Goal: Task Accomplishment & Management: Manage account settings

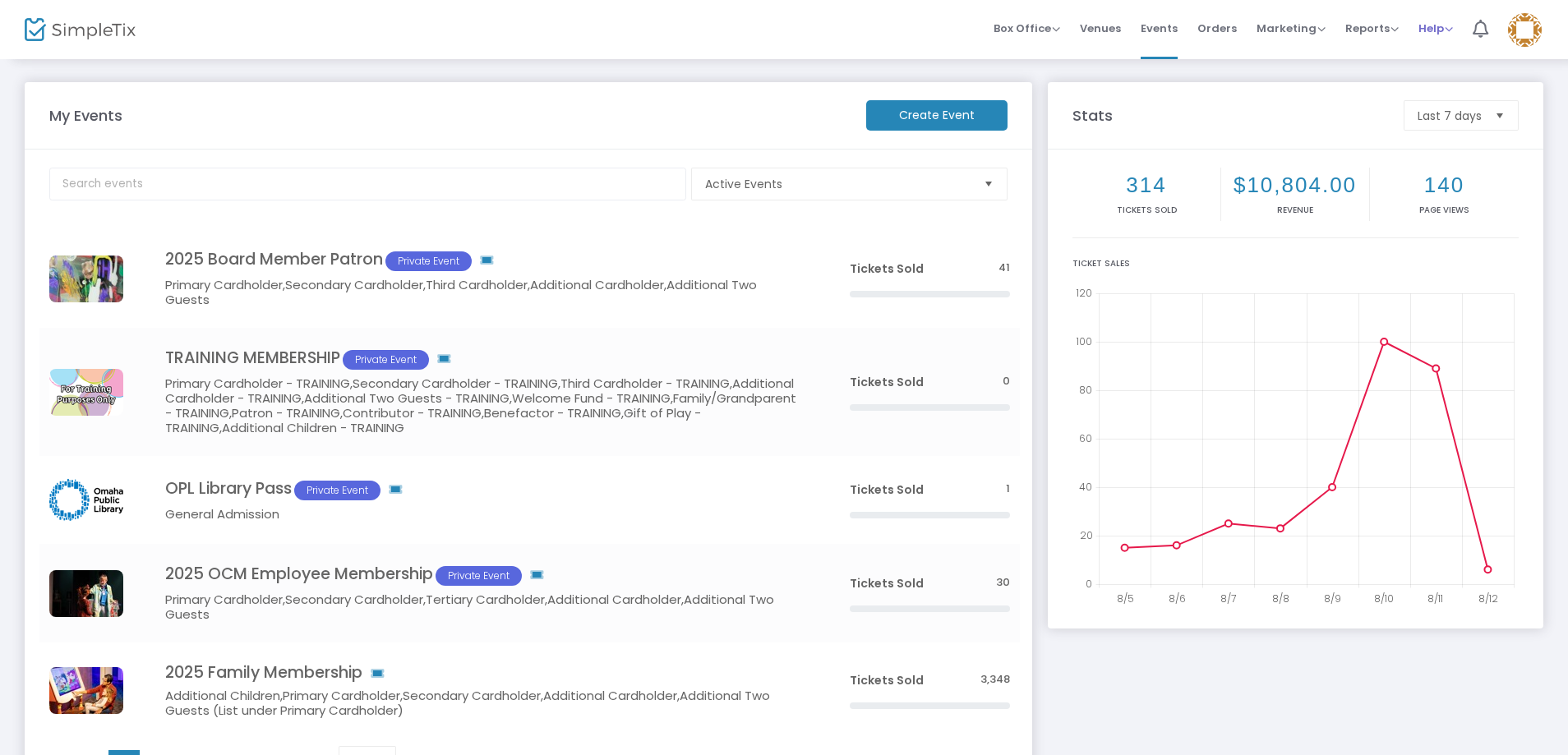
click at [1432, 32] on span "Help" at bounding box center [1435, 28] width 34 height 15
click at [1527, 29] on img at bounding box center [1525, 31] width 34 height 34
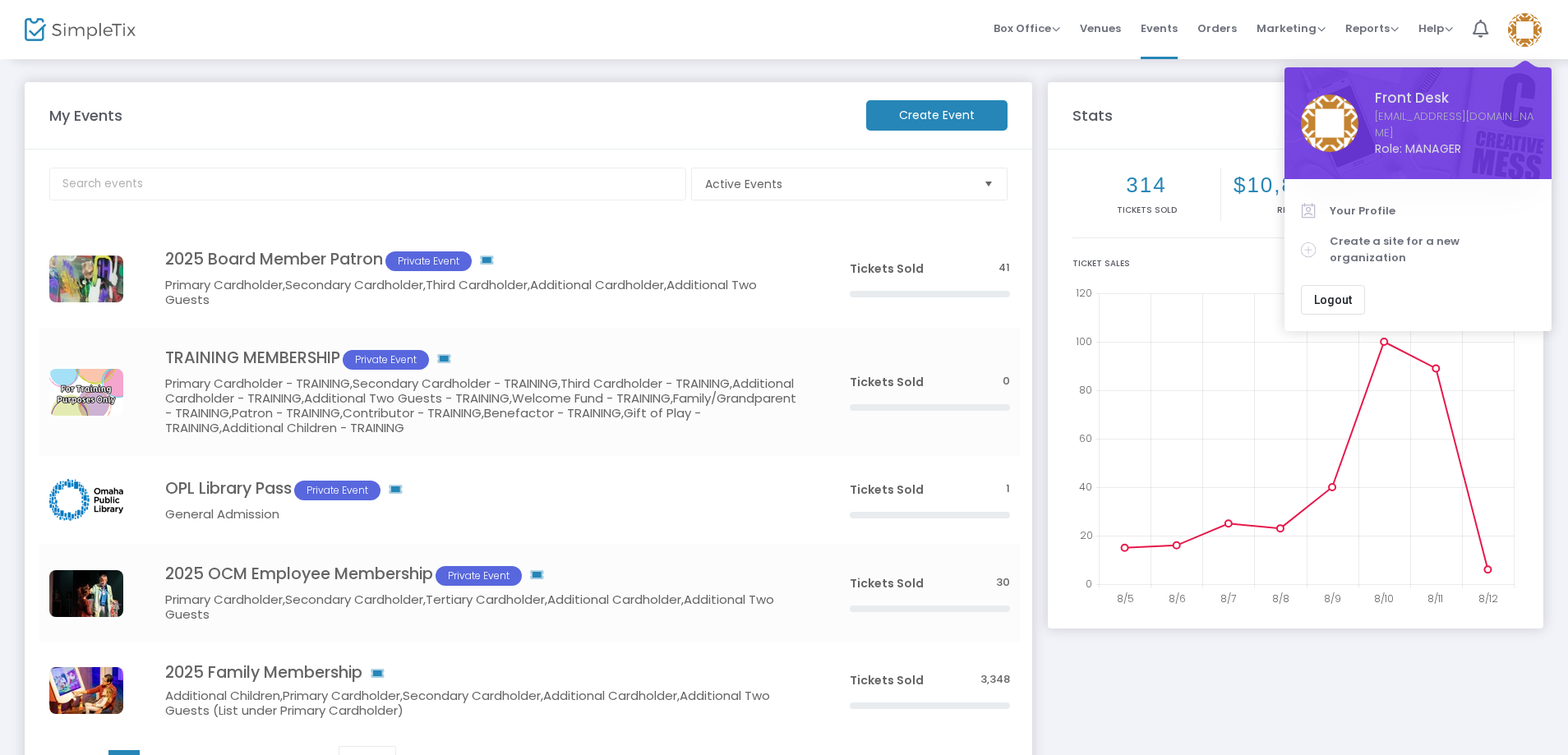
click at [1341, 294] on span "Logout" at bounding box center [1333, 300] width 38 height 13
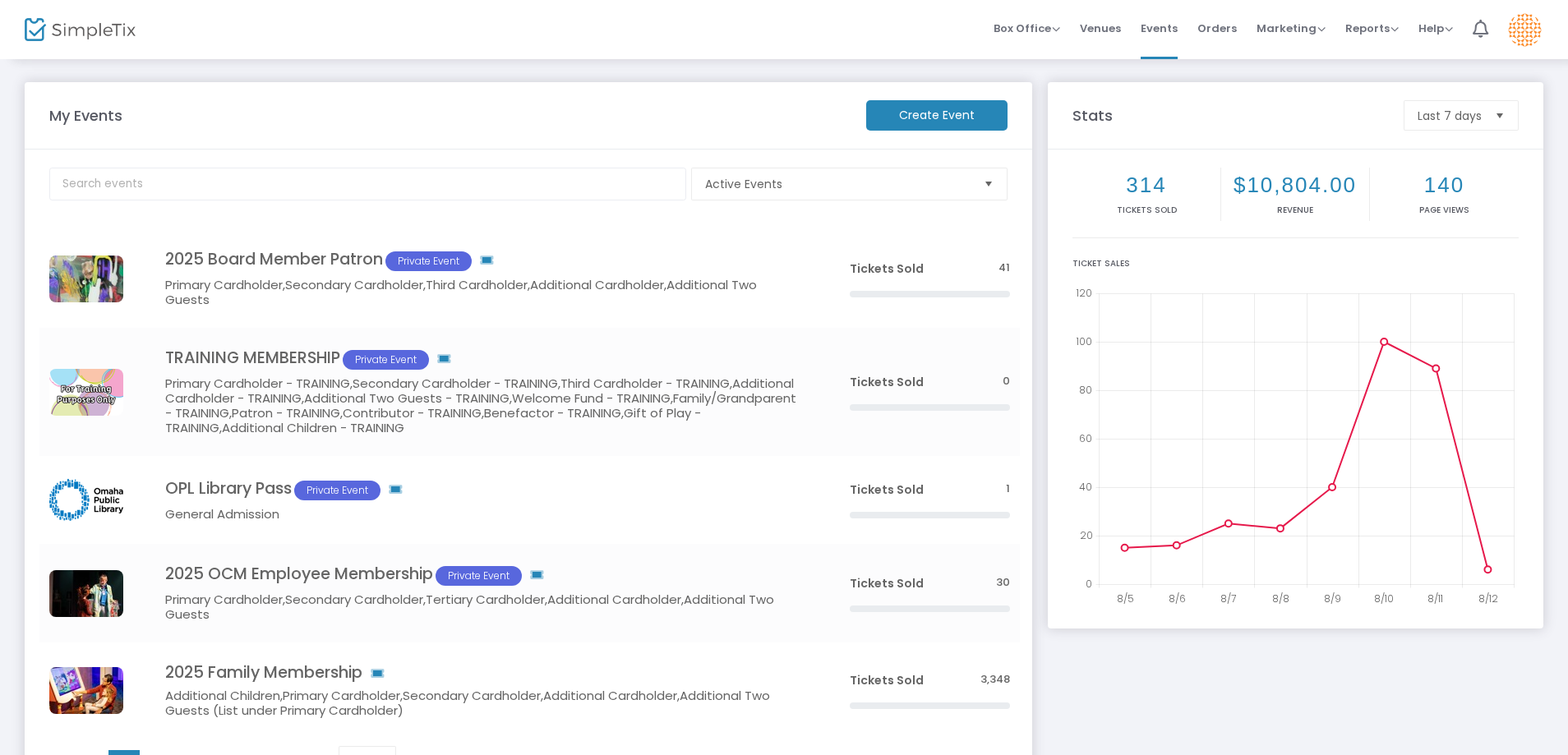
click at [1536, 28] on img at bounding box center [1525, 31] width 34 height 34
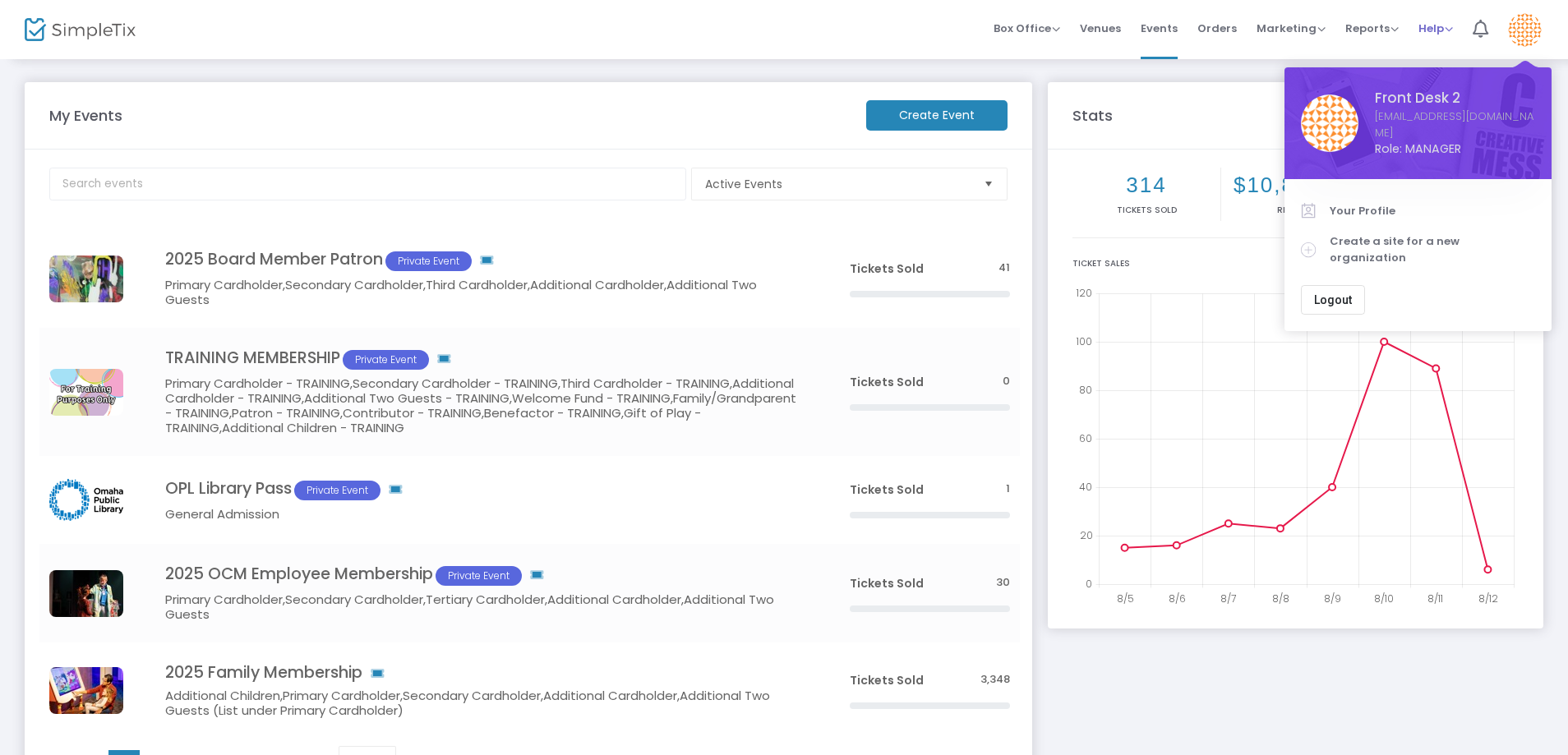
click at [1435, 28] on span "Help" at bounding box center [1435, 28] width 34 height 15
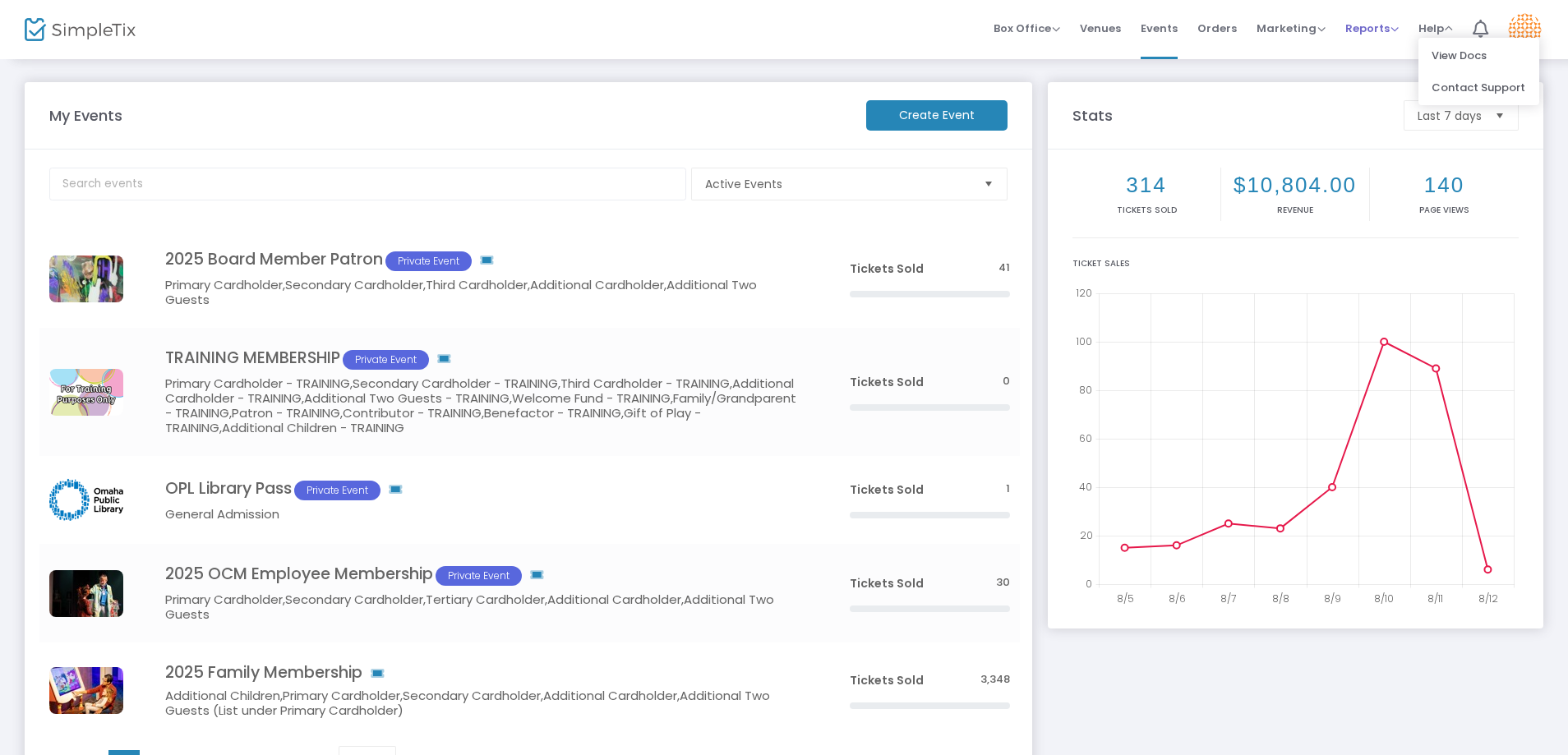
click at [1377, 26] on span "Reports" at bounding box center [1372, 28] width 54 height 15
click at [1295, 18] on span "Marketing Promo Codes Quantity Discounts Affiliate" at bounding box center [1291, 28] width 69 height 42
click at [1279, 46] on span "Marketing Promo Codes Quantity Discounts Affiliate" at bounding box center [1291, 28] width 69 height 42
